Goal: Task Accomplishment & Management: Manage account settings

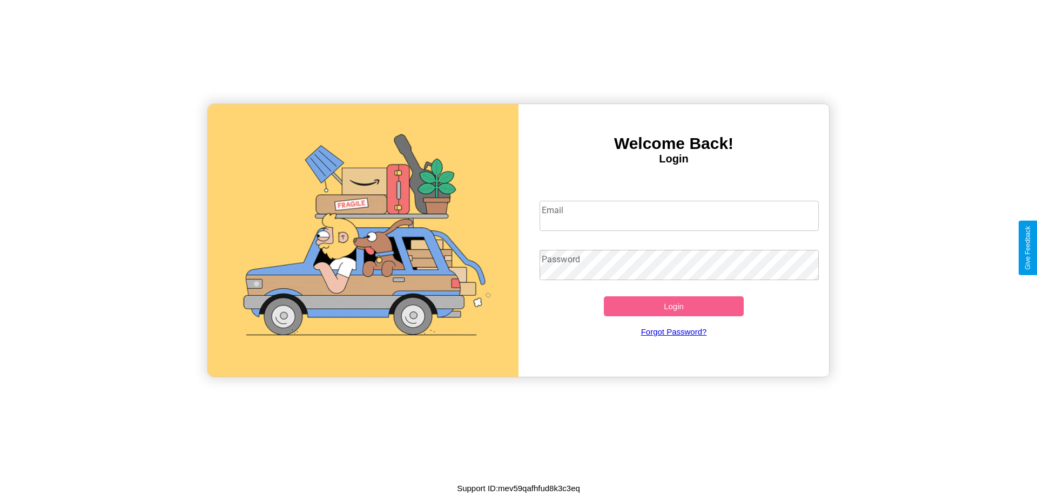
click at [679, 215] on input "Email" at bounding box center [679, 216] width 280 height 30
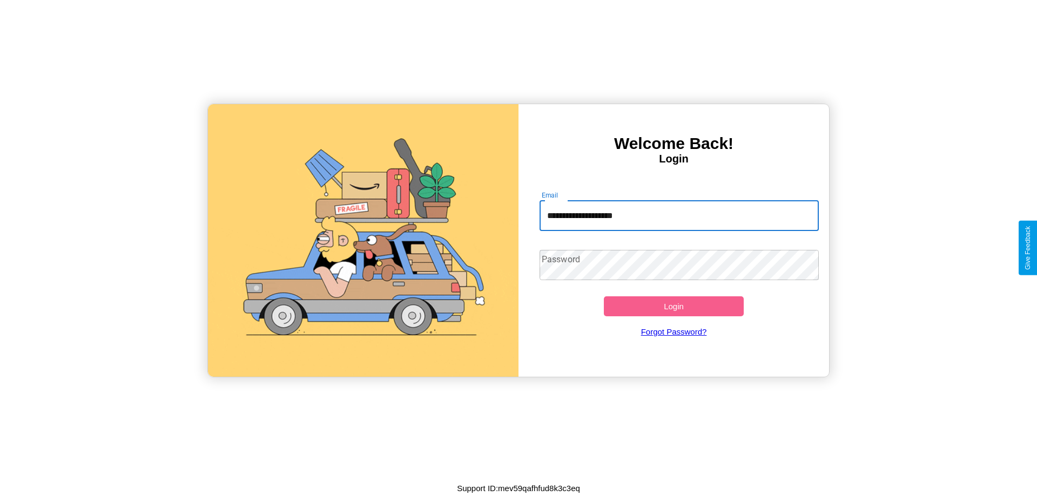
type input "**********"
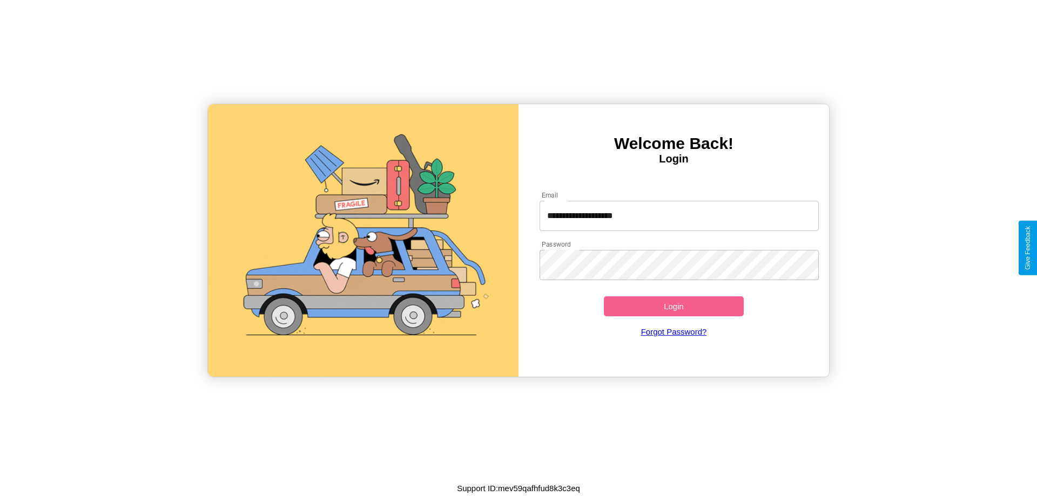
click at [673, 306] on button "Login" at bounding box center [674, 306] width 140 height 20
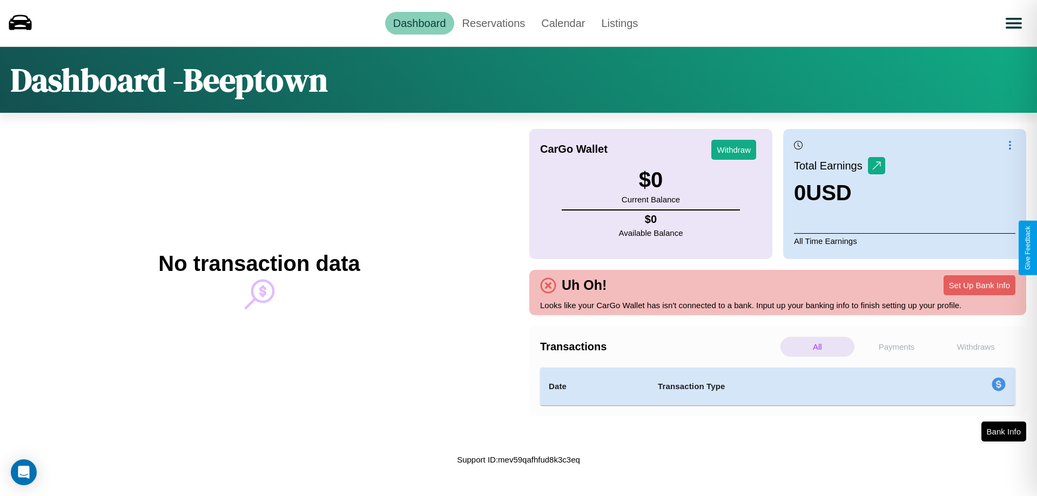
click at [896, 347] on p "Payments" at bounding box center [897, 347] width 74 height 20
click at [975, 347] on p "Withdraws" at bounding box center [976, 347] width 74 height 20
click at [493, 23] on link "Reservations" at bounding box center [493, 23] width 79 height 23
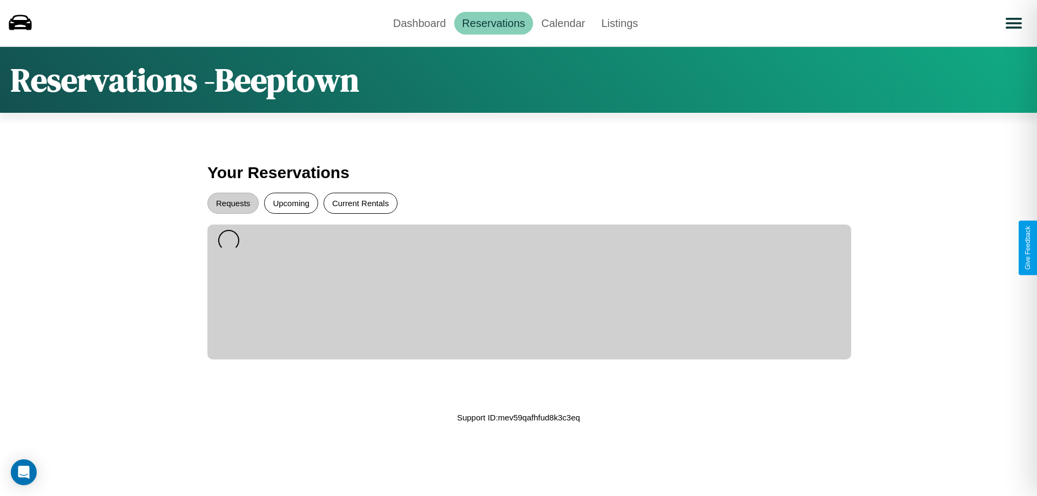
click at [360, 203] on button "Current Rentals" at bounding box center [360, 203] width 74 height 21
click at [233, 203] on button "Requests" at bounding box center [232, 203] width 51 height 21
click at [291, 203] on button "Upcoming" at bounding box center [291, 203] width 54 height 21
